Goal: Transaction & Acquisition: Purchase product/service

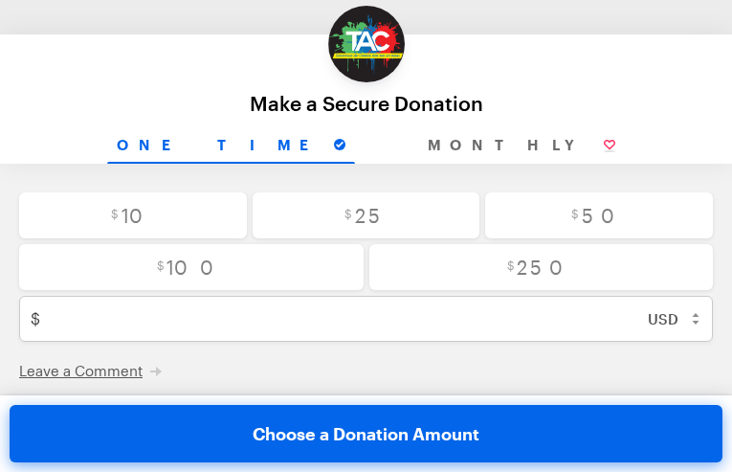
type input "[EMAIL_ADDRESS][DOMAIN_NAME]"
type input "sNgoYdqmiknLKCn"
type input "VYDPpxWTzIbXM"
type input "GSBgEqswbUTNnKG"
type input "rTiRtDRYTNeSqFAM"
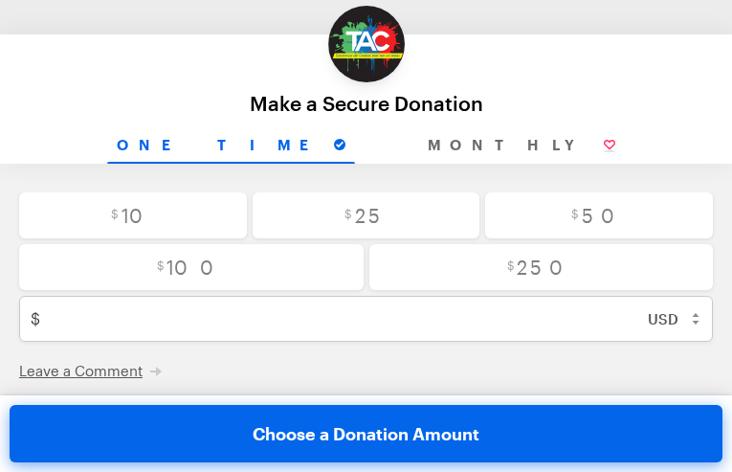
type input "YukqDuxHjegOOJTC"
type input "REmrtLhCozHyxqY"
select select "CV"
radio input "true"
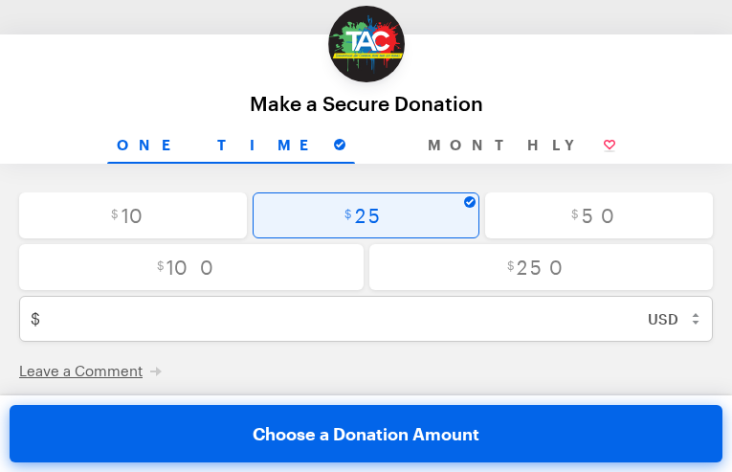
radio input "true"
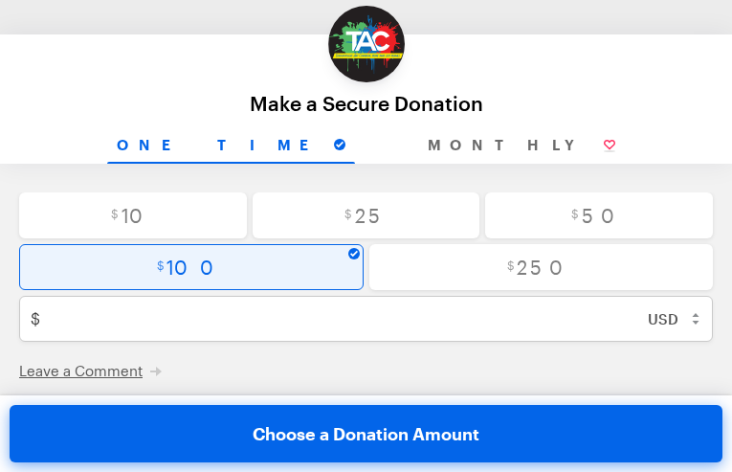
radio input "false"
type input "100"
checkbox input "true"
radio input "true"
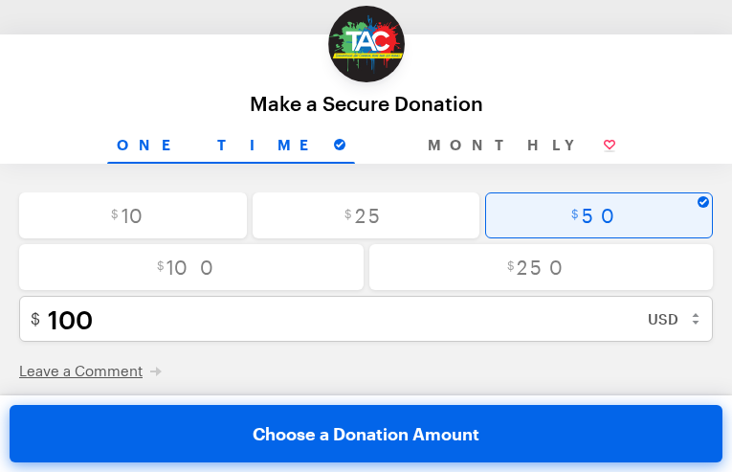
radio input "true"
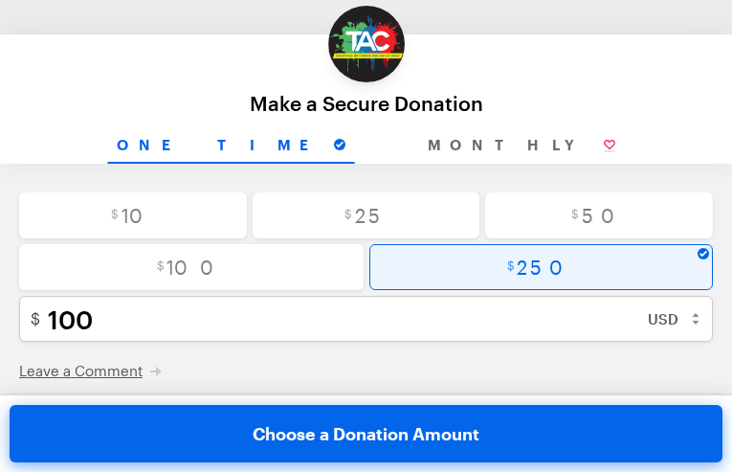
radio input "false"
type input "250"
checkbox input "true"
radio input "true"
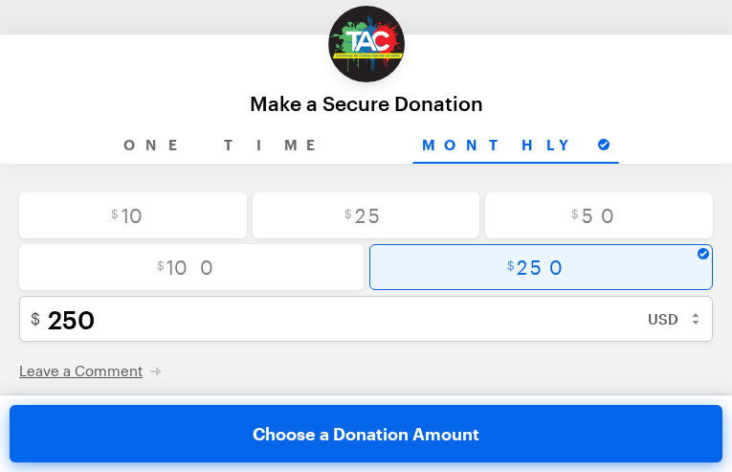
radio input "true"
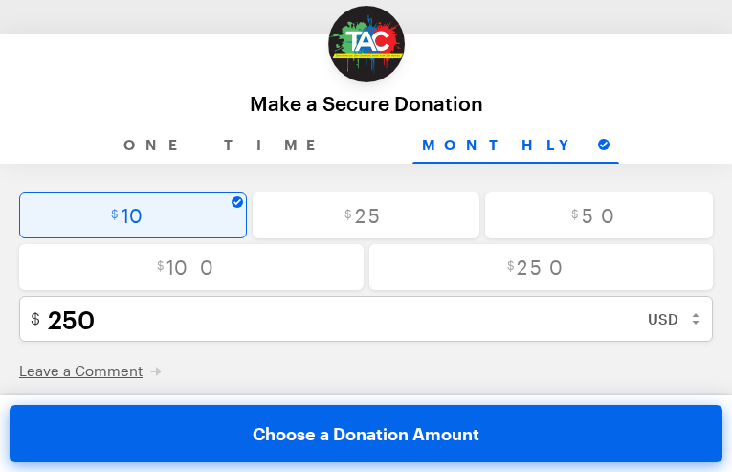
type input "10"
checkbox input "true"
radio input "true"
radio input "false"
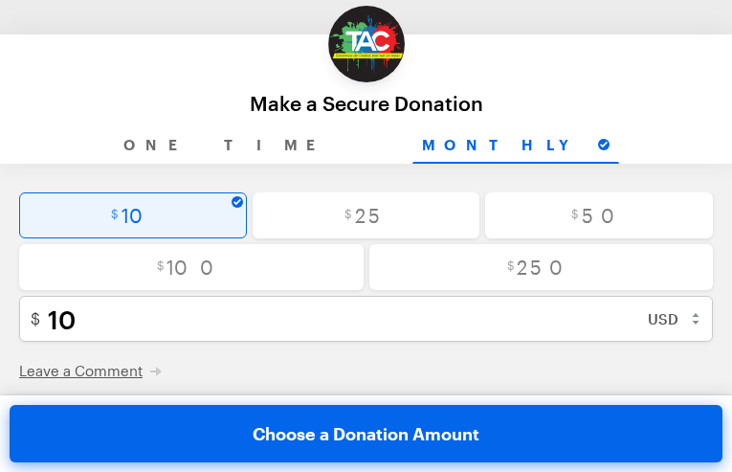
checkbox input "false"
radio input "true"
checkbox input "false"
